Goal: Task Accomplishment & Management: Manage account settings

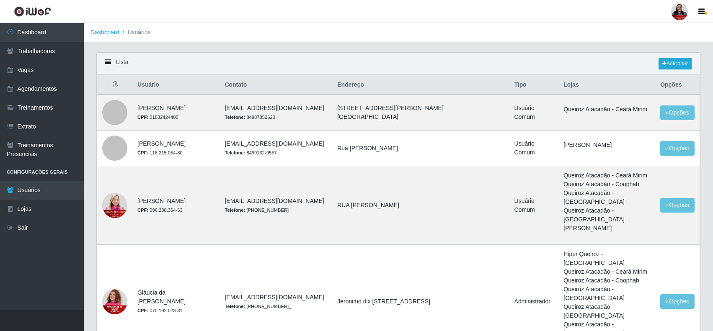
scroll to position [262, 0]
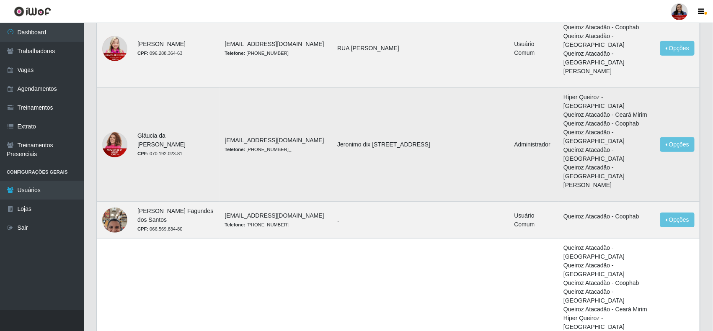
scroll to position [178, 0]
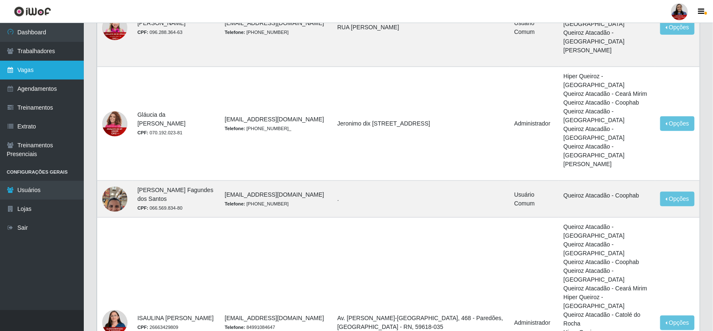
click at [21, 74] on link "Vagas" at bounding box center [42, 70] width 84 height 19
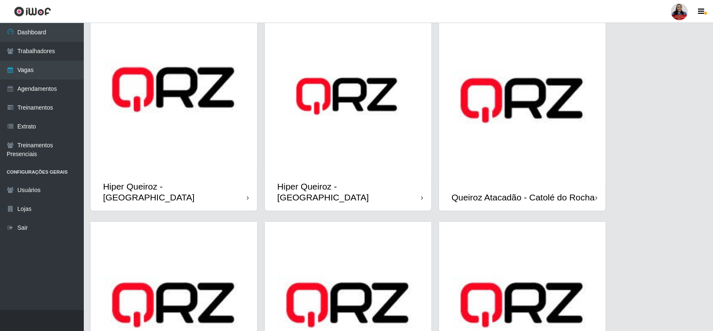
scroll to position [367, 0]
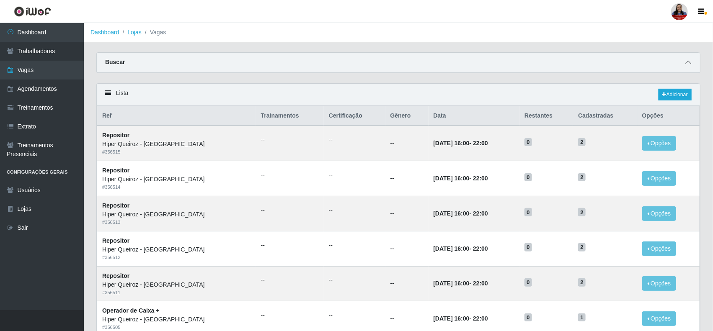
click at [688, 64] on icon at bounding box center [689, 63] width 6 height 6
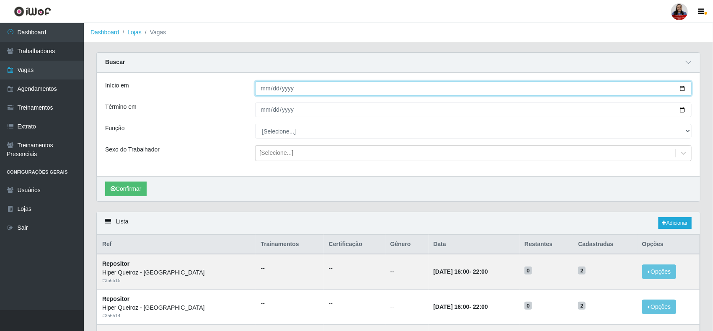
click at [684, 90] on input "Início em" at bounding box center [473, 88] width 437 height 15
type input "[DATE]"
click at [682, 111] on input "Término em" at bounding box center [473, 110] width 437 height 15
click at [142, 183] on button "Confirmar" at bounding box center [125, 189] width 41 height 15
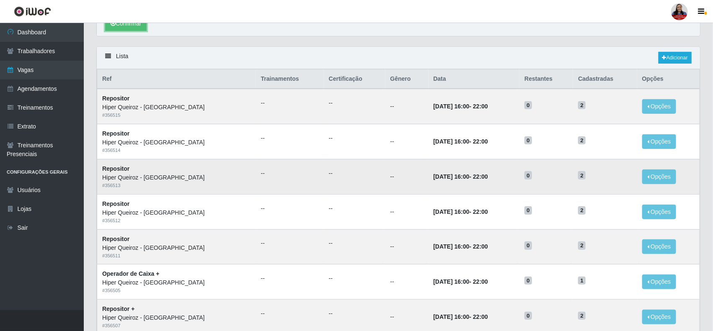
scroll to position [210, 0]
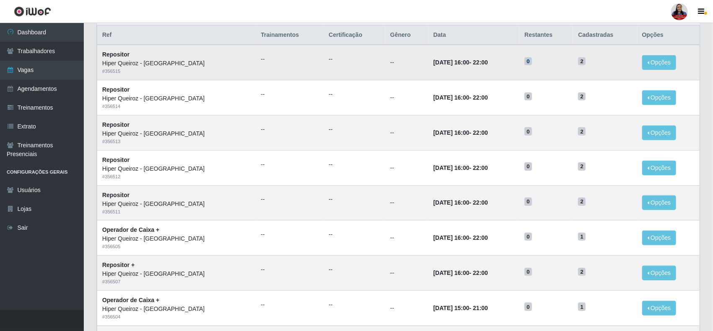
drag, startPoint x: 517, startPoint y: 62, endPoint x: 530, endPoint y: 63, distance: 13.9
click at [530, 63] on tr "Repositor Hiper Queiroz - Nova Betânia # 356515 -- -- -- [DATE] 16:00 - 22:00 0…" at bounding box center [398, 62] width 603 height 35
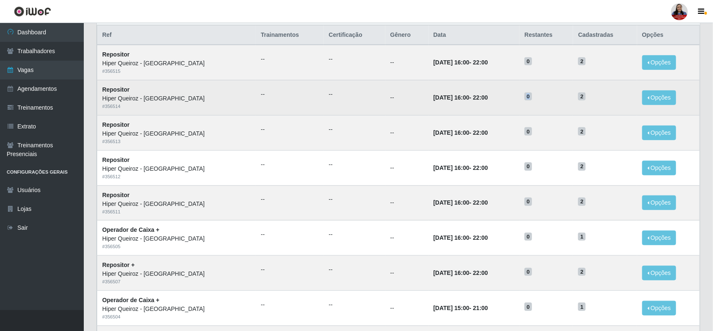
drag, startPoint x: 525, startPoint y: 96, endPoint x: 530, endPoint y: 107, distance: 13.1
click at [532, 101] on h5 "0" at bounding box center [547, 96] width 44 height 9
drag, startPoint x: 580, startPoint y: 57, endPoint x: 584, endPoint y: 84, distance: 27.1
click at [587, 80] on td "2" at bounding box center [605, 62] width 64 height 35
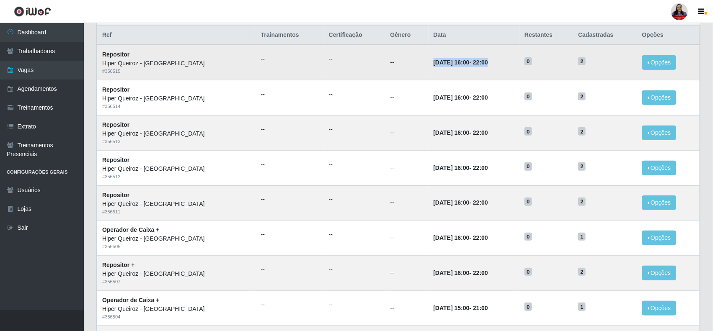
drag, startPoint x: 404, startPoint y: 65, endPoint x: 485, endPoint y: 63, distance: 80.5
click at [485, 63] on tr "Repositor Hiper Queiroz - Nova Betânia # 356515 -- -- -- [DATE] 16:00 - 22:00 0…" at bounding box center [398, 62] width 603 height 35
drag, startPoint x: 106, startPoint y: 55, endPoint x: 220, endPoint y: 60, distance: 114.9
click at [149, 58] on td "Repositor Hiper Queiroz - Nova Betânia # 356515" at bounding box center [176, 62] width 159 height 35
drag, startPoint x: 599, startPoint y: 63, endPoint x: 202, endPoint y: 89, distance: 398.1
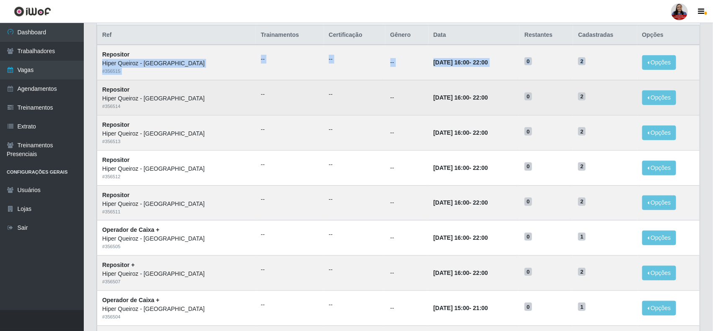
click at [104, 66] on tr "Repositor Hiper Queiroz - Nova Betânia # 356515 -- -- -- [DATE] 16:00 - 22:00 0…" at bounding box center [398, 62] width 603 height 35
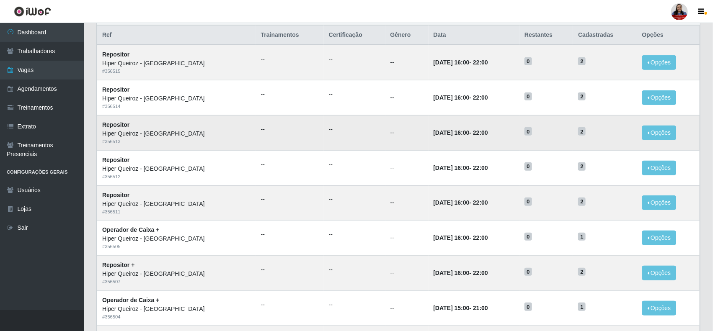
click at [386, 127] on td "--" at bounding box center [407, 132] width 43 height 35
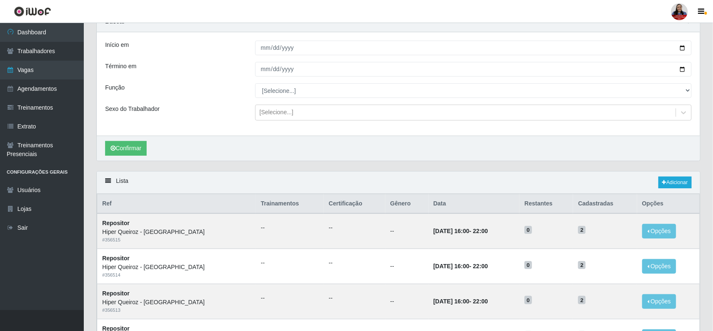
scroll to position [0, 0]
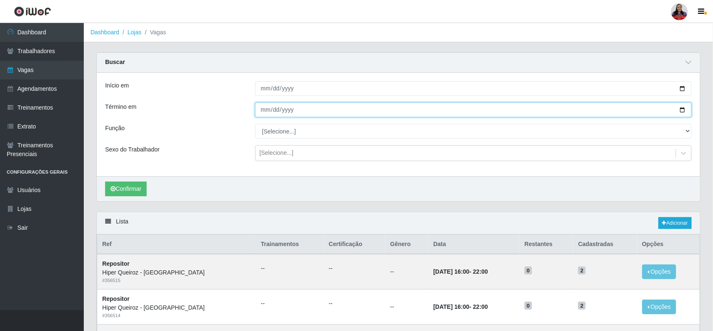
click at [681, 112] on input "[DATE]" at bounding box center [473, 110] width 437 height 15
type input "[DATE]"
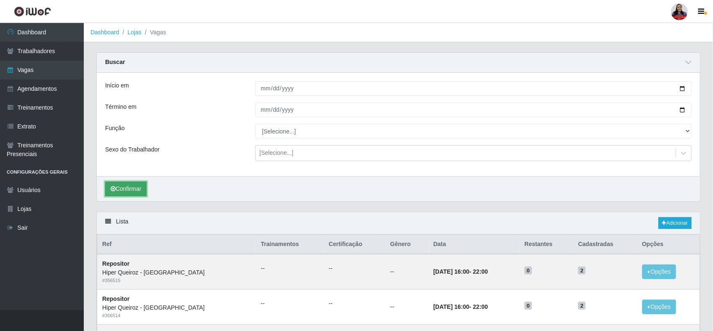
click at [139, 189] on button "Confirmar" at bounding box center [125, 189] width 41 height 15
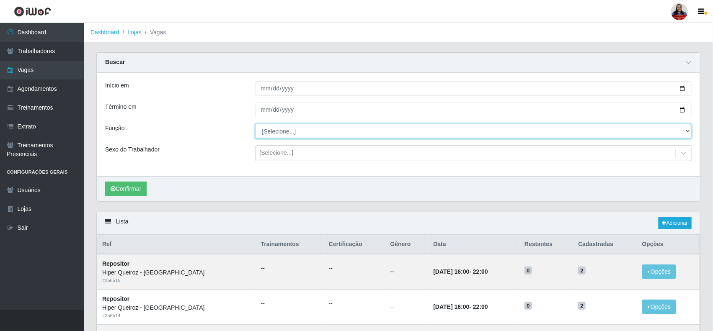
click at [329, 132] on select "[Selecione...] ASG ASG + ASG ++ Embalador Embalador + Embalador ++ Operador de …" at bounding box center [473, 131] width 437 height 15
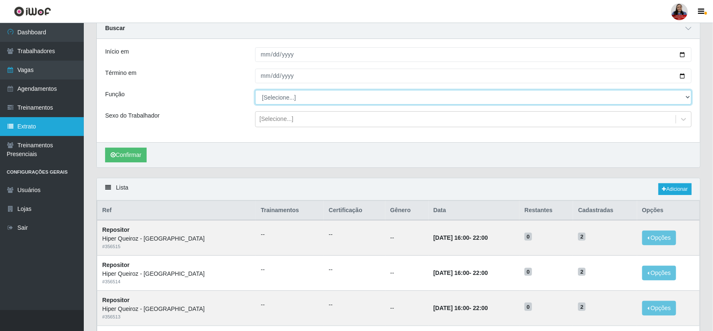
scroll to position [52, 0]
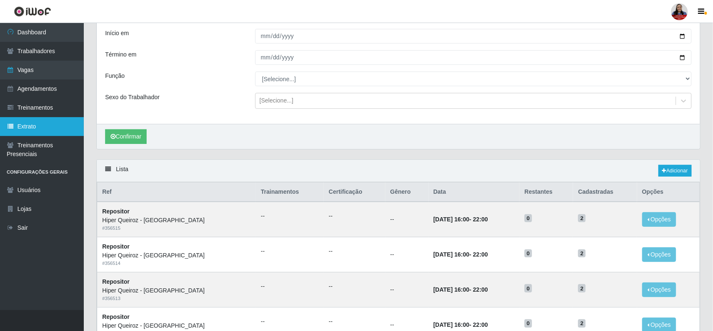
click at [46, 131] on link "Extrato" at bounding box center [42, 126] width 84 height 19
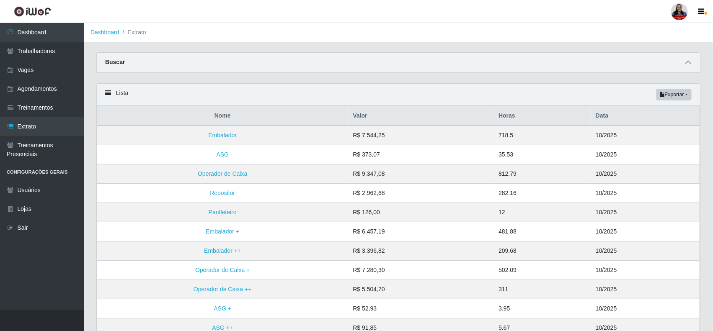
click at [686, 63] on icon at bounding box center [689, 63] width 6 height 6
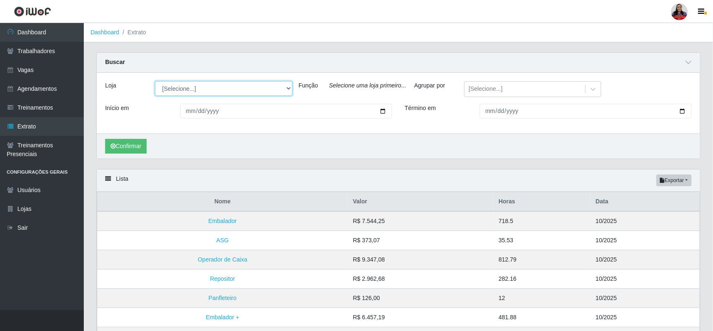
click at [287, 88] on select "[Selecione...] Hiper [GEOGRAPHIC_DATA] - [GEOGRAPHIC_DATA] Hiper Queiroz - Boa …" at bounding box center [223, 88] width 137 height 15
select select "497"
click at [155, 82] on select "[Selecione...] Hiper [GEOGRAPHIC_DATA] - [GEOGRAPHIC_DATA] Hiper Queiroz - Boa …" at bounding box center [223, 88] width 137 height 15
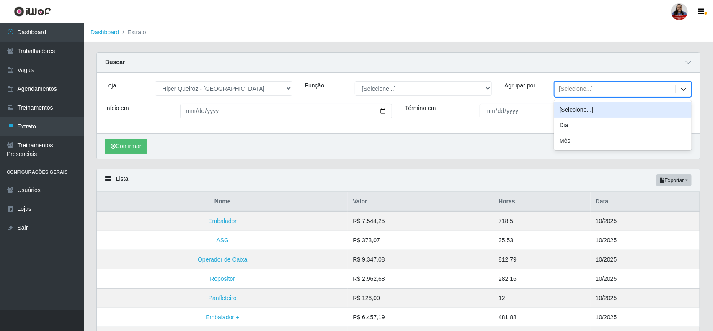
click at [684, 91] on icon at bounding box center [683, 89] width 5 height 3
click at [524, 88] on label "Agrupar por" at bounding box center [520, 85] width 31 height 9
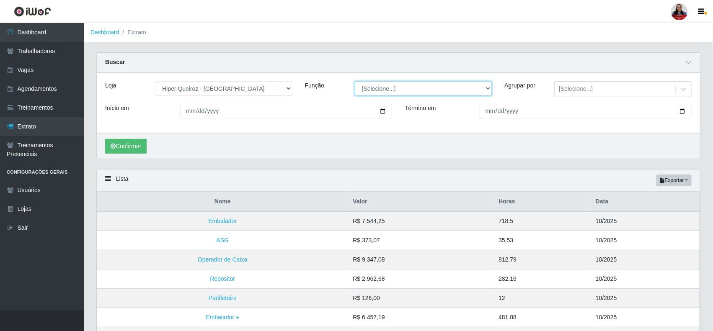
click at [487, 91] on select "[Selecione...] ASG ASG + ASG ++ Embalador Embalador + Embalador ++ Operador de …" at bounding box center [423, 88] width 137 height 15
click at [440, 85] on select "[Selecione...] ASG ASG + ASG ++ Embalador Embalador + Embalador ++ Operador de …" at bounding box center [423, 88] width 137 height 15
click at [384, 110] on input "Início em" at bounding box center [286, 111] width 212 height 15
type input "[DATE]"
click at [684, 112] on input "Término em" at bounding box center [586, 111] width 212 height 15
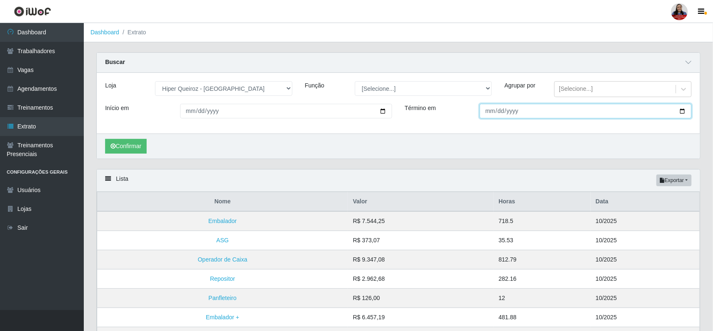
type input "[DATE]"
click at [142, 148] on button "Confirmar" at bounding box center [125, 146] width 41 height 15
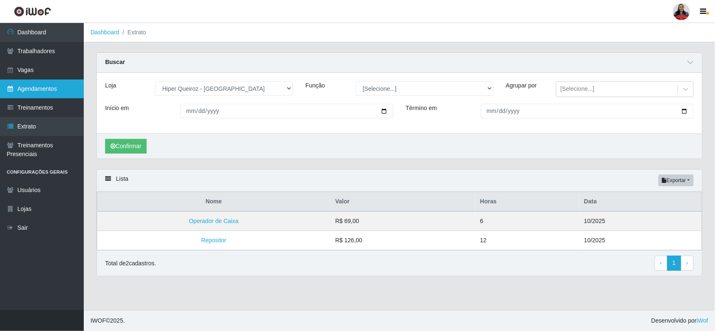
click at [50, 88] on link "Agendamentos" at bounding box center [42, 89] width 84 height 19
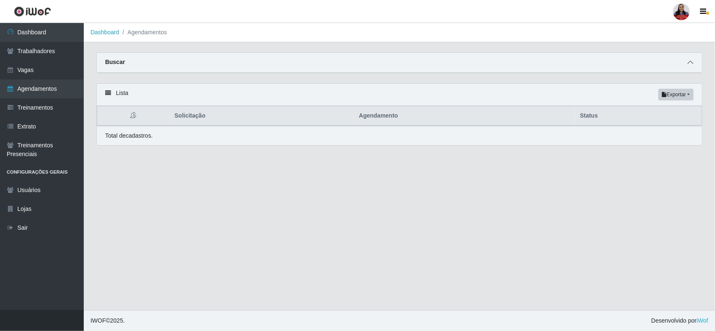
click at [693, 66] on span at bounding box center [691, 63] width 10 height 10
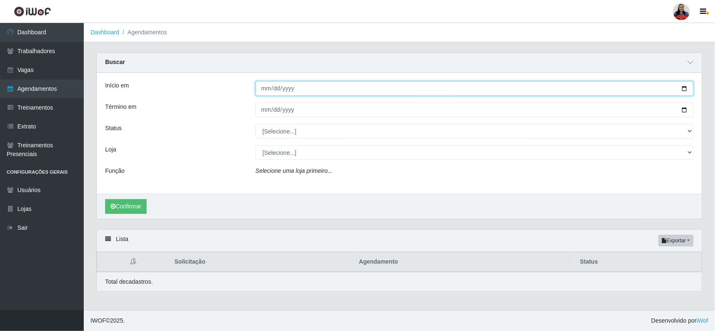
click at [684, 91] on input "Início em" at bounding box center [475, 88] width 438 height 15
type input "[DATE]"
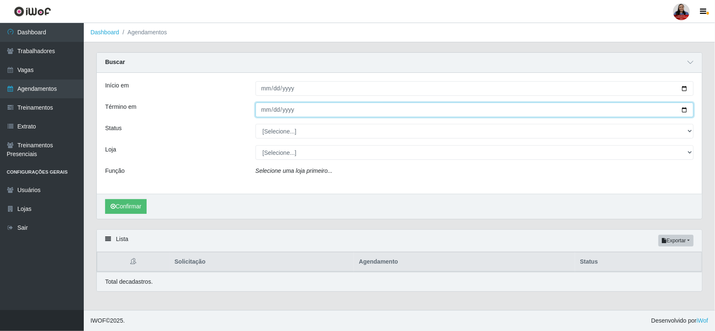
click at [684, 108] on input "Término em" at bounding box center [475, 110] width 438 height 15
type input "[DATE]"
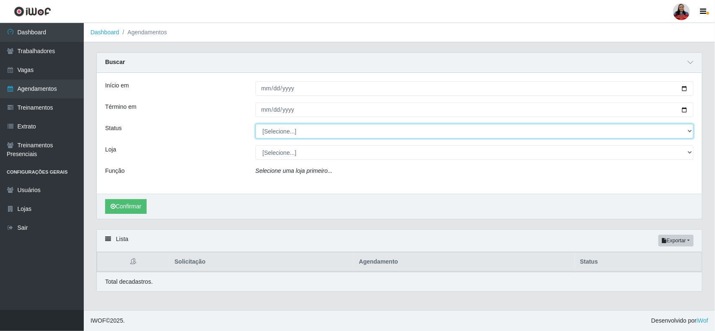
click at [353, 132] on select "[Selecione...] AGENDADO AGUARDANDO LIBERAR EM ANDAMENTO EM REVISÃO FINALIZADO C…" at bounding box center [475, 131] width 438 height 15
select select "AGENDADO"
click at [256, 124] on select "[Selecione...] AGENDADO AGUARDANDO LIBERAR EM ANDAMENTO EM REVISÃO FINALIZADO C…" at bounding box center [475, 131] width 438 height 15
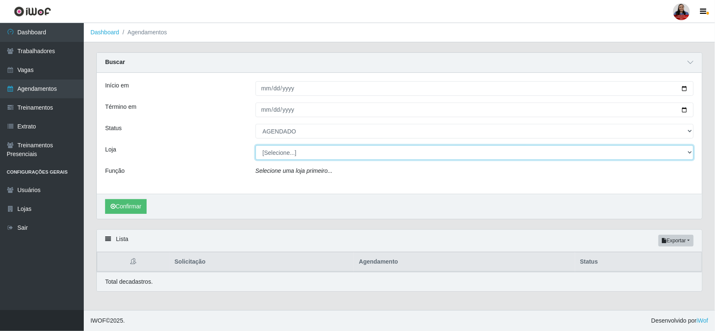
click at [285, 153] on select "[Selecione...] Hiper [GEOGRAPHIC_DATA] - [GEOGRAPHIC_DATA] Hiper Queiroz - Boa …" at bounding box center [475, 152] width 438 height 15
select select "497"
click at [256, 146] on select "[Selecione...] Hiper [GEOGRAPHIC_DATA] - [GEOGRAPHIC_DATA] Hiper Queiroz - Boa …" at bounding box center [475, 152] width 438 height 15
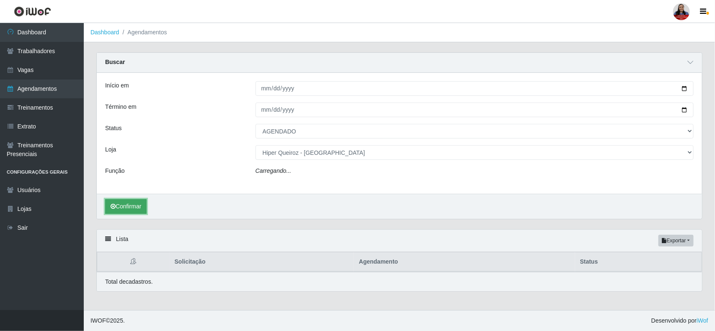
click at [128, 212] on button "Confirmar" at bounding box center [125, 206] width 41 height 15
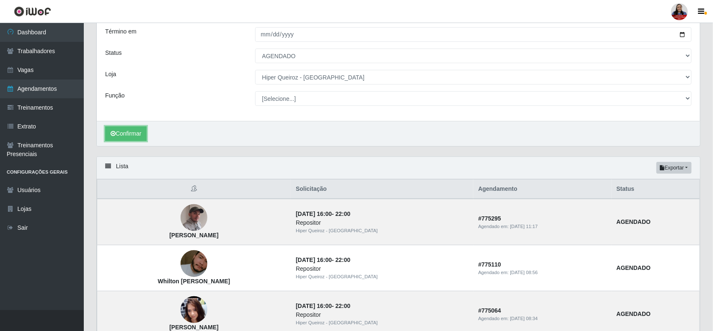
scroll to position [52, 0]
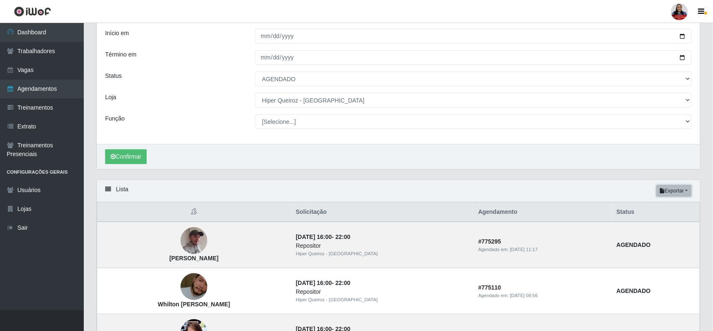
click at [680, 189] on button "Exportar" at bounding box center [674, 191] width 35 height 12
click at [644, 225] on button "Excel" at bounding box center [659, 224] width 66 height 17
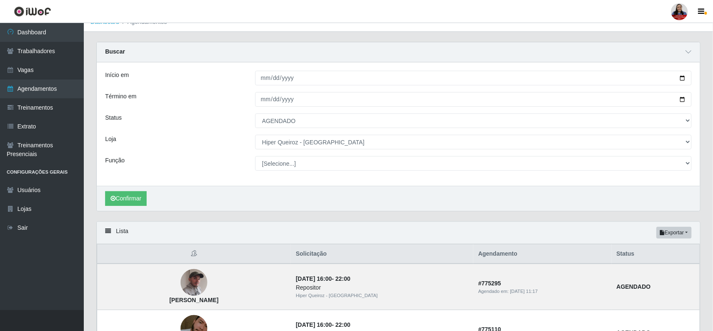
scroll to position [0, 0]
